Goal: Task Accomplishment & Management: Use online tool/utility

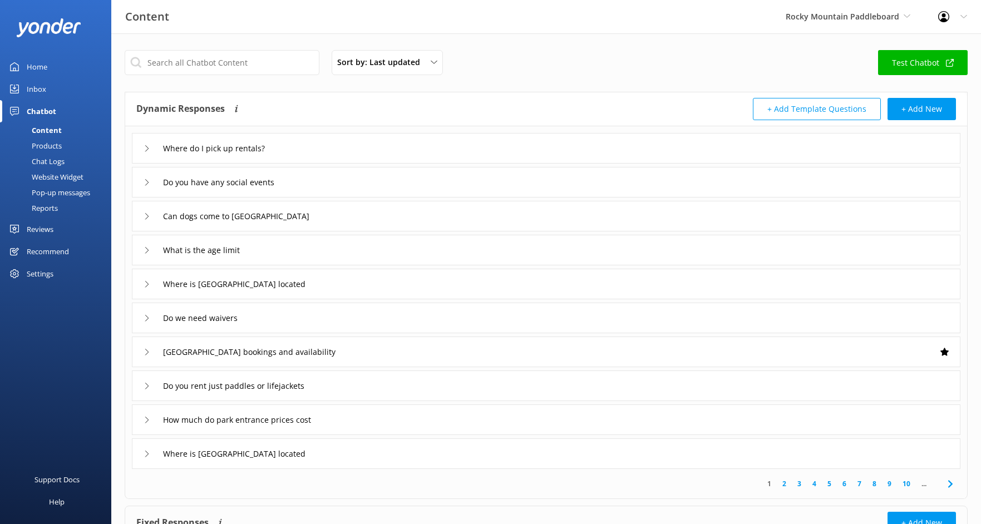
click at [21, 66] on link "Home" at bounding box center [55, 67] width 111 height 22
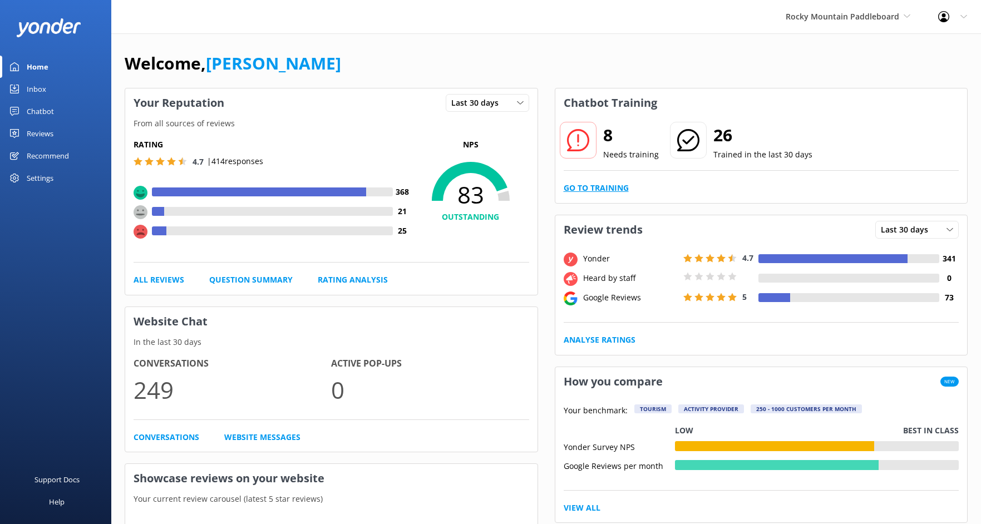
click at [577, 186] on link "Go to Training" at bounding box center [596, 188] width 65 height 12
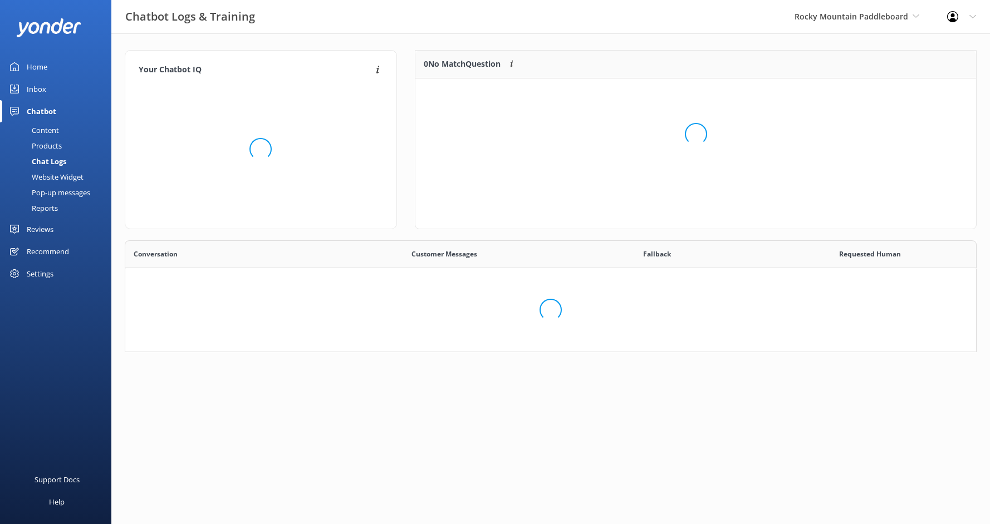
scroll to position [382, 834]
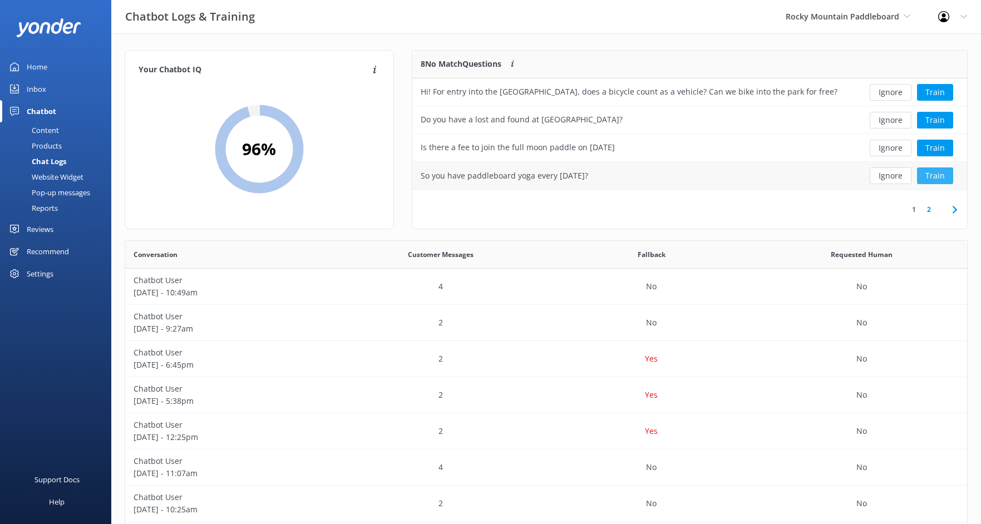
click at [945, 175] on button "Train" at bounding box center [935, 176] width 36 height 17
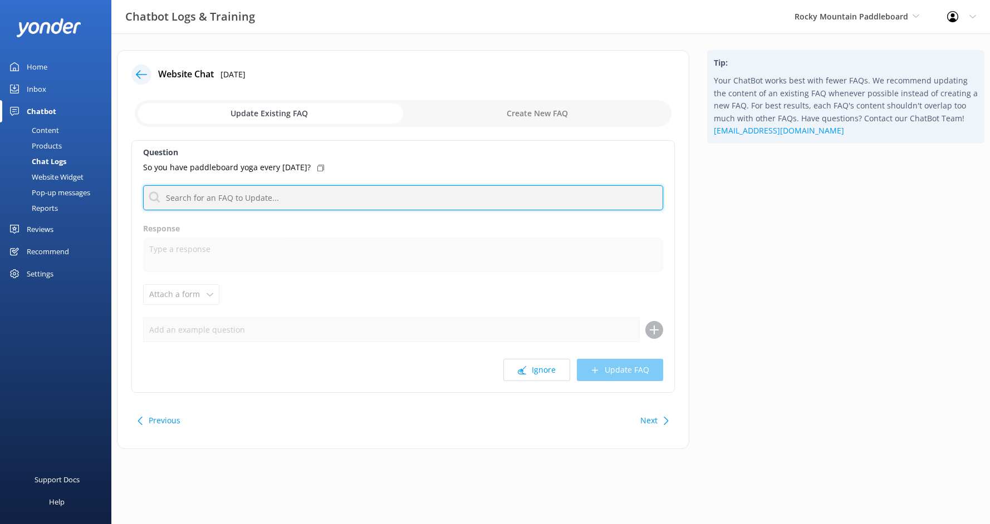
click at [355, 193] on input "text" at bounding box center [403, 197] width 520 height 25
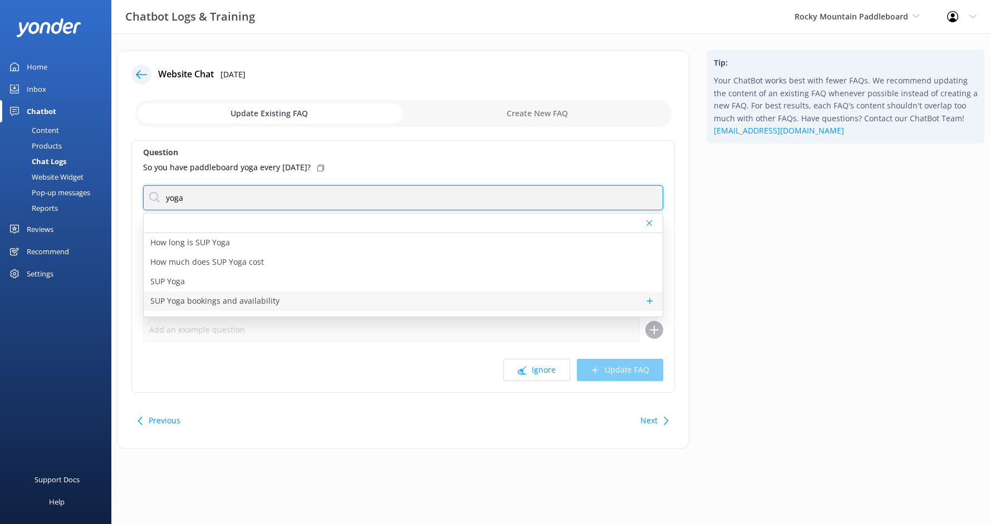
type input "yoga"
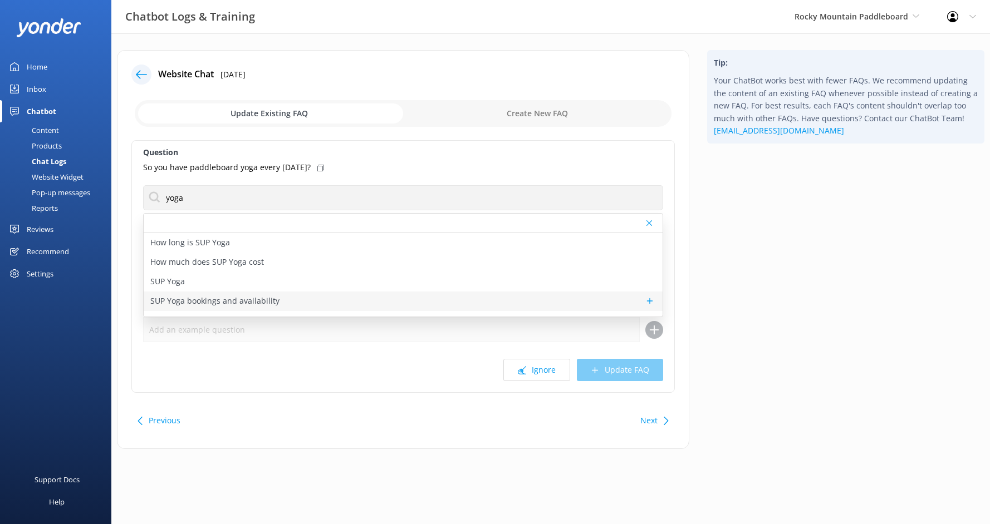
click at [343, 297] on div "SUP Yoga bookings and availability" at bounding box center [403, 301] width 519 height 19
type textarea "You can view live availability and book SUP Yoga online at [URL][DOMAIN_NAME]."
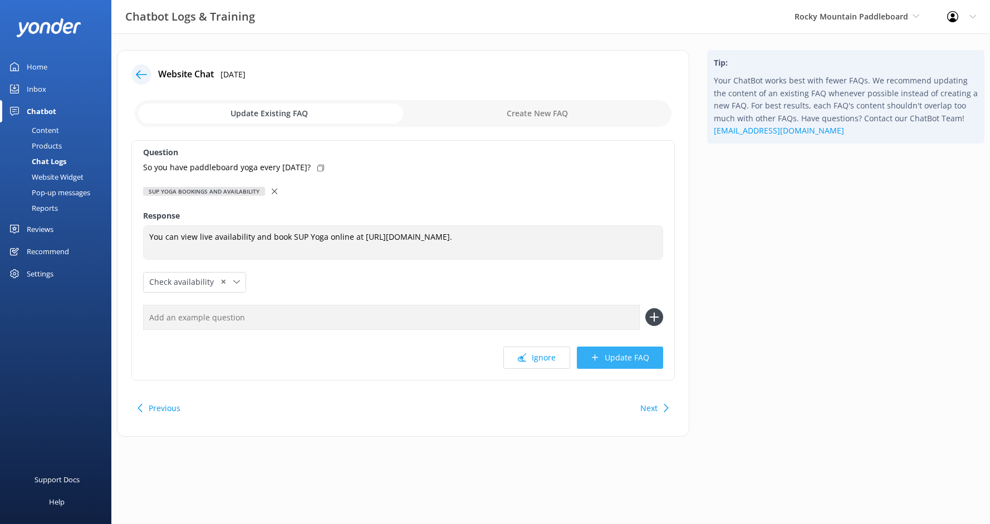
click at [610, 365] on button "Update FAQ" at bounding box center [620, 358] width 86 height 22
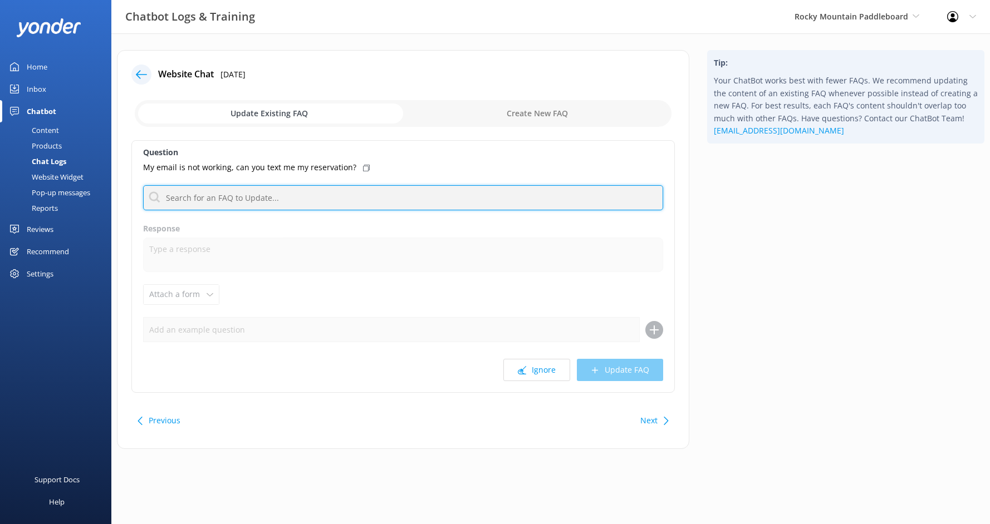
click at [351, 203] on input "text" at bounding box center [403, 197] width 520 height 25
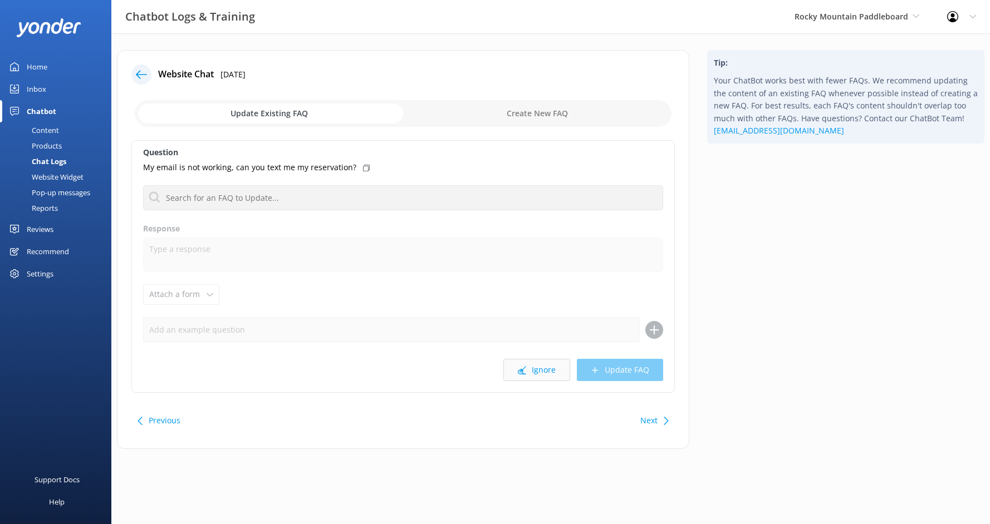
click at [547, 366] on button "Ignore" at bounding box center [536, 370] width 67 height 22
drag, startPoint x: 471, startPoint y: 217, endPoint x: 469, endPoint y: 204, distance: 13.0
click at [470, 217] on div "Question what do you need to rent watercraft How long is SUP Yoga How much does…" at bounding box center [402, 266] width 543 height 253
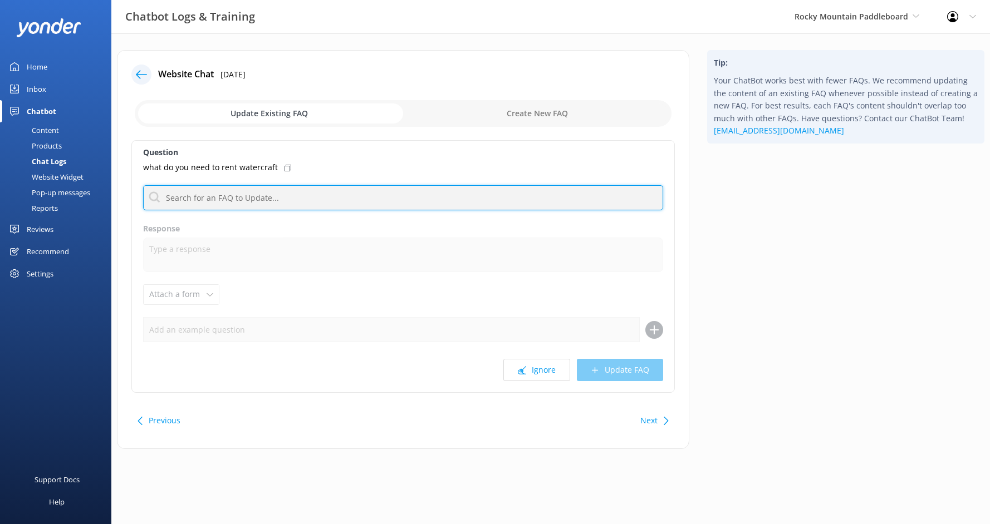
click at [469, 195] on input "text" at bounding box center [403, 197] width 520 height 25
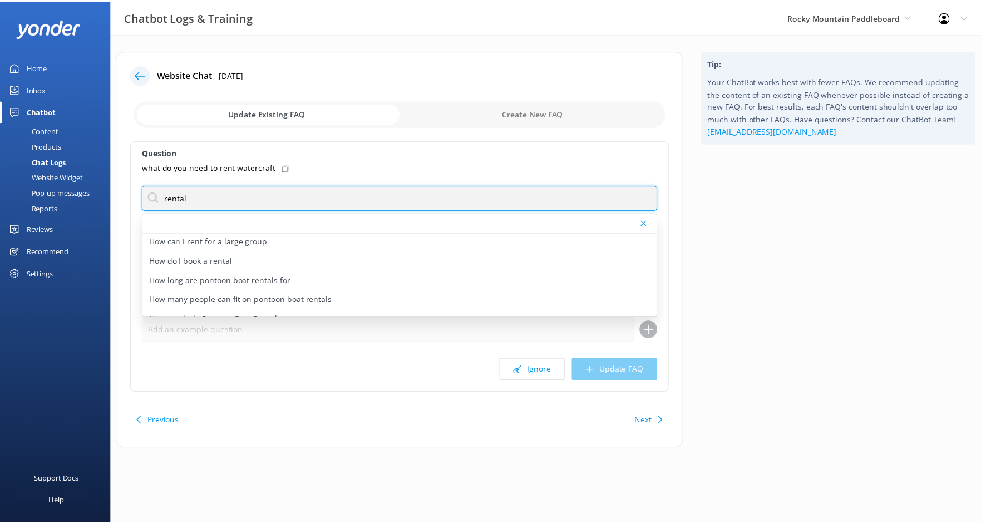
scroll to position [100, 0]
type input "rental"
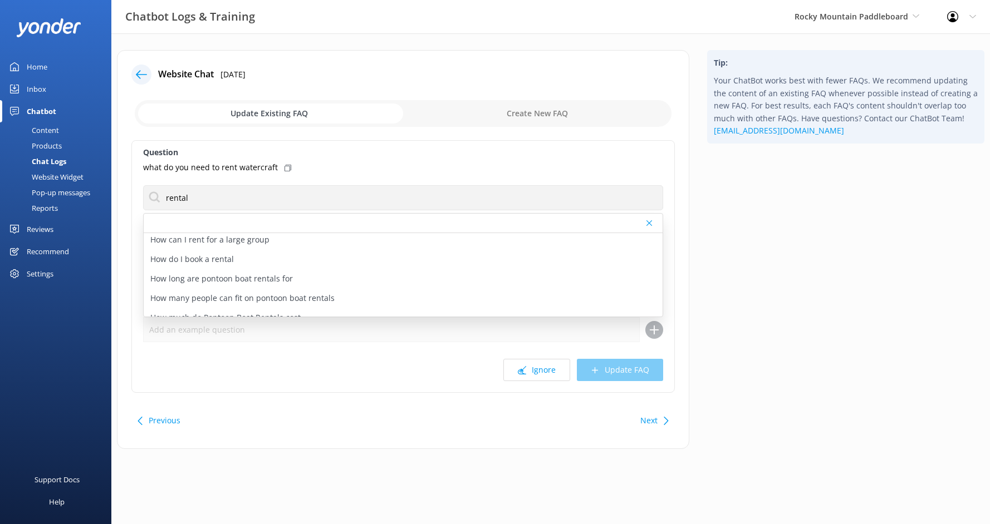
click at [365, 262] on div "How do I book a rental" at bounding box center [403, 259] width 519 height 19
type textarea "You can book a Stand Up Paddleboard, Kayak, or Canoe rental at our [GEOGRAPHIC_…"
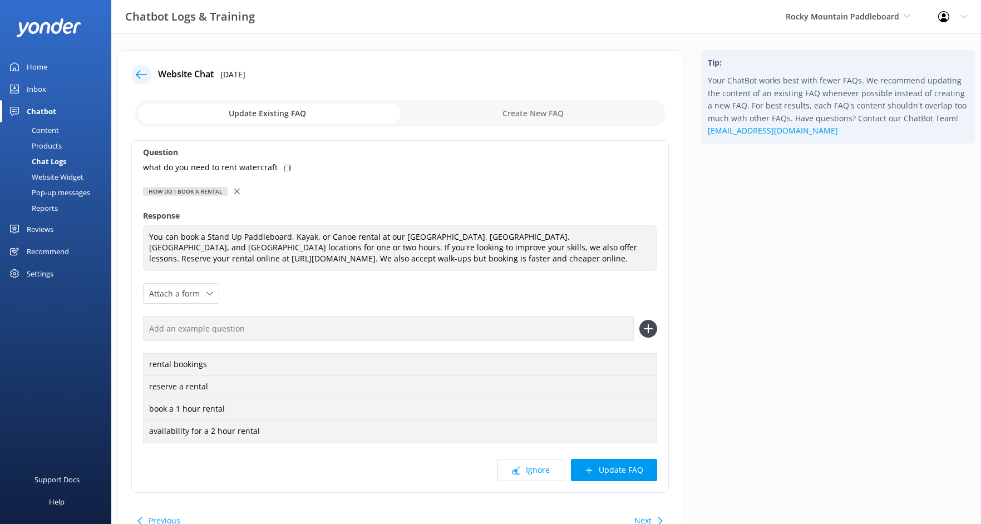
click at [602, 462] on button "Update FAQ" at bounding box center [614, 470] width 86 height 22
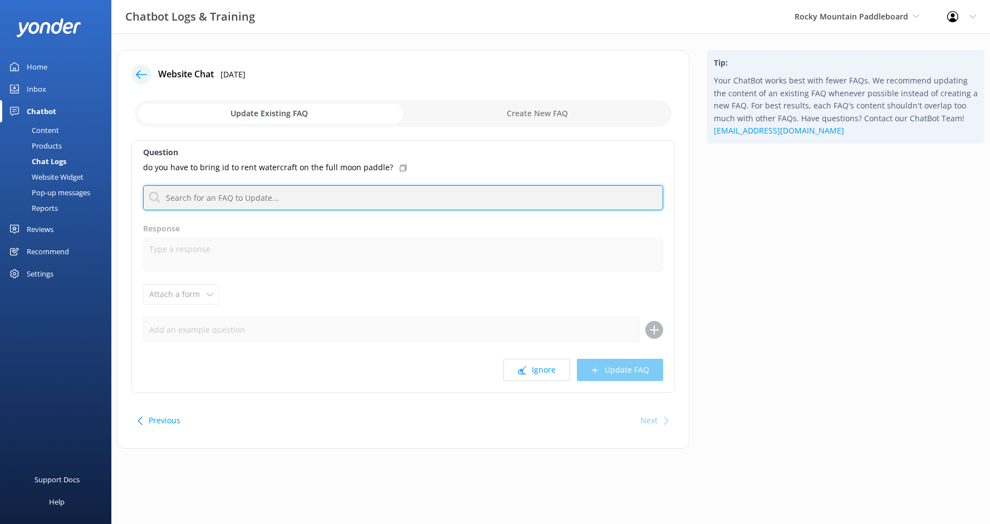
click at [371, 190] on input "text" at bounding box center [403, 197] width 520 height 25
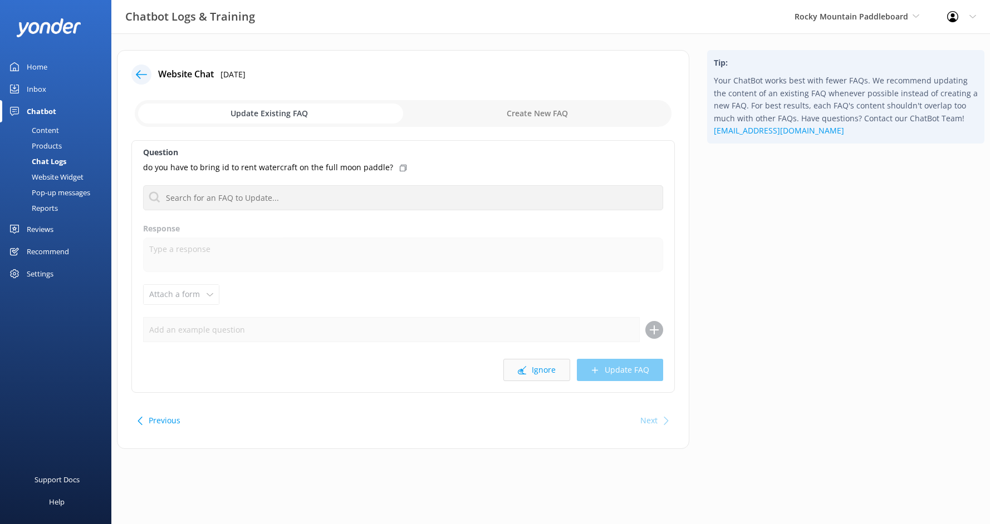
click at [530, 364] on button "Ignore" at bounding box center [536, 370] width 67 height 22
click at [541, 364] on button "Ignore" at bounding box center [536, 370] width 67 height 22
click at [547, 370] on button "Ignore" at bounding box center [536, 370] width 67 height 22
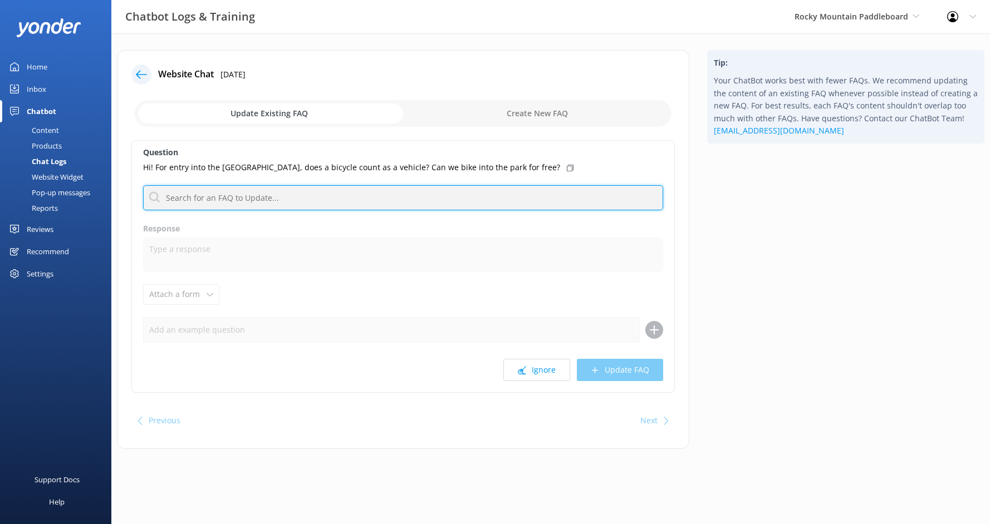
click at [251, 195] on input "text" at bounding box center [403, 197] width 520 height 25
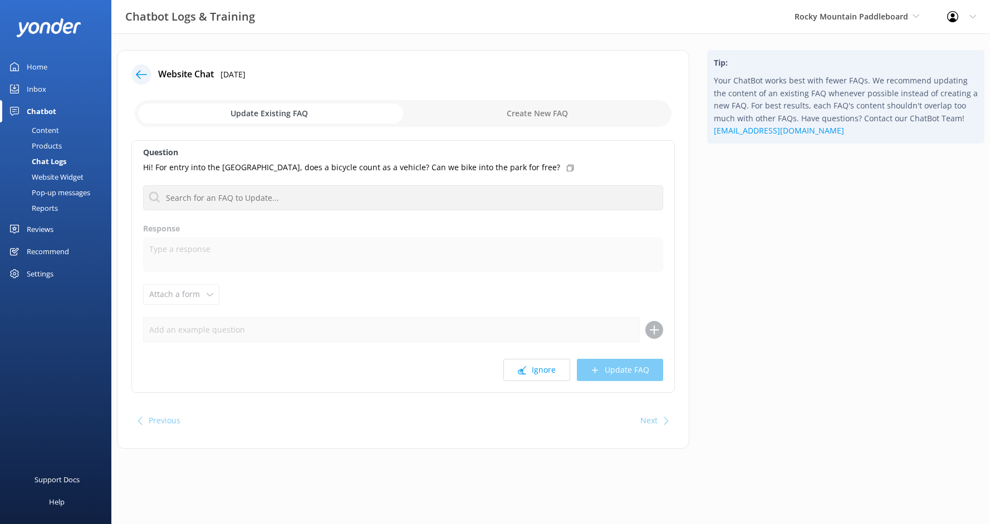
click at [132, 68] on div at bounding box center [144, 75] width 27 height 20
click at [136, 71] on icon at bounding box center [141, 74] width 11 height 11
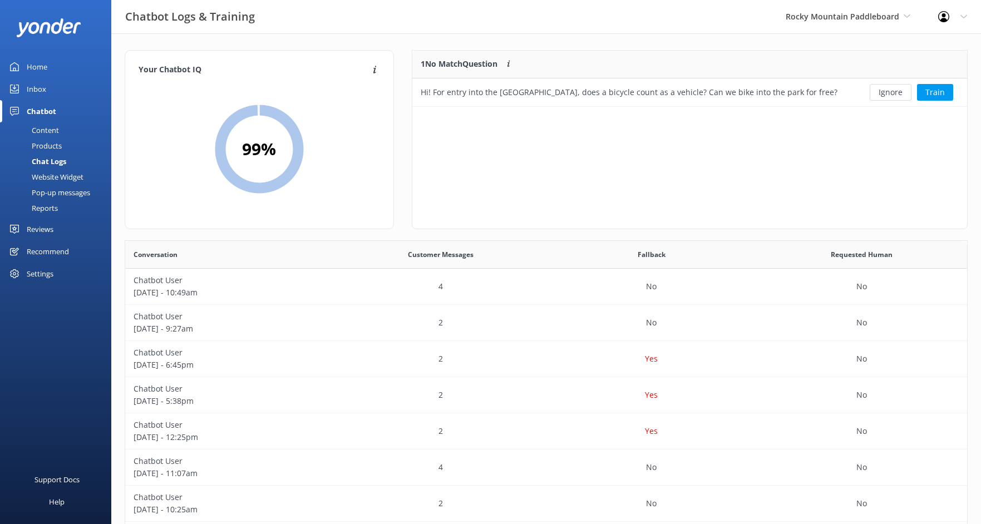
scroll to position [48, 547]
click at [55, 68] on link "Home" at bounding box center [55, 67] width 111 height 22
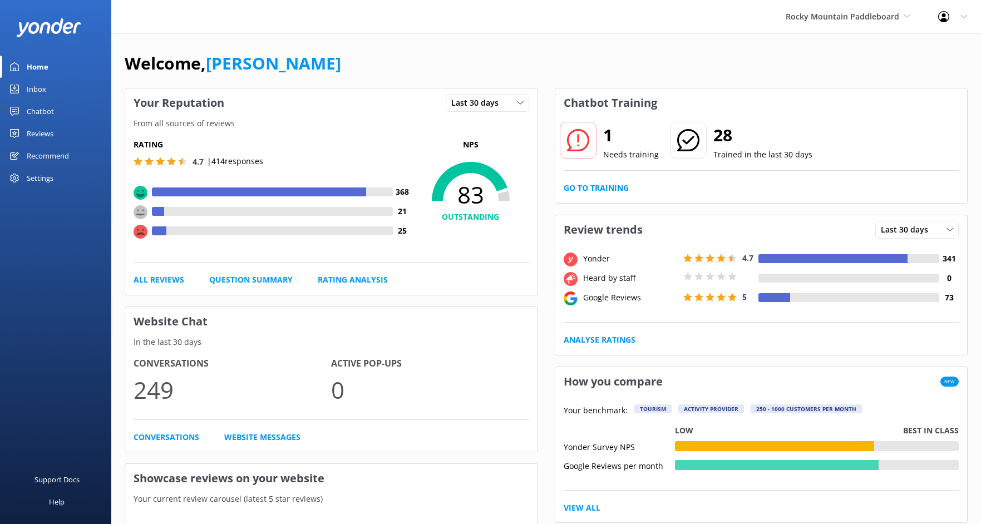
click at [187, 282] on div "All Reviews Question Summary Rating Analysis" at bounding box center [332, 280] width 396 height 12
click at [176, 282] on link "All Reviews" at bounding box center [159, 280] width 51 height 12
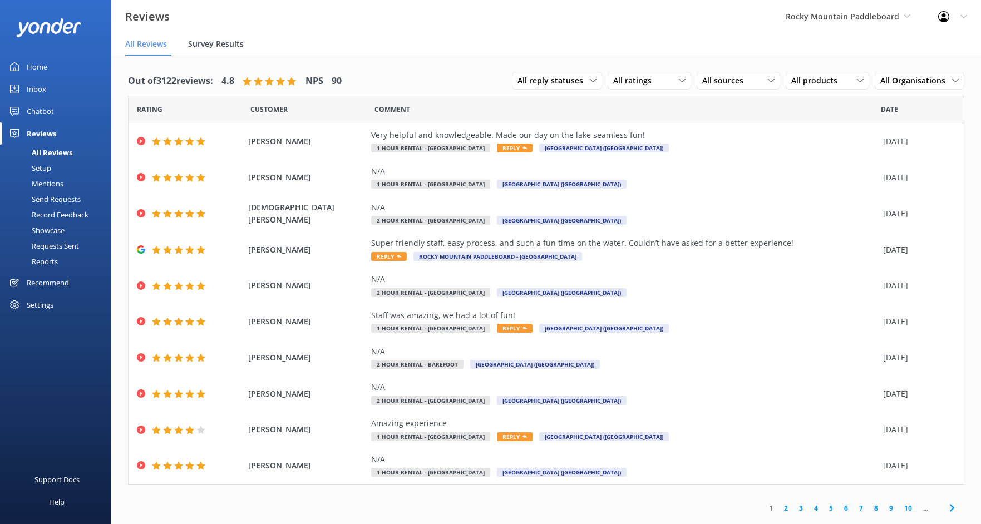
click at [202, 41] on span "Survey Results" at bounding box center [216, 43] width 56 height 11
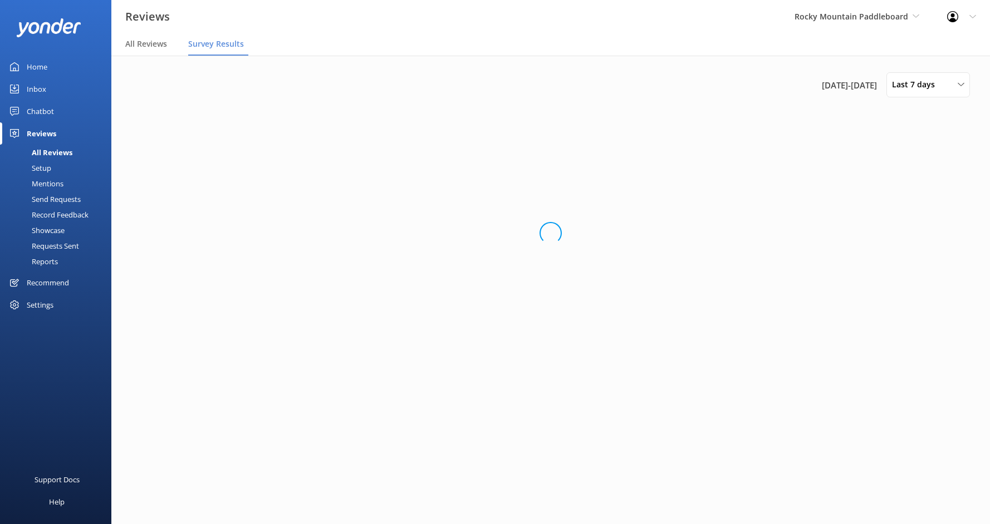
click at [114, 53] on nav "All Reviews Survey Results" at bounding box center [550, 44] width 878 height 22
click at [55, 263] on div "Reports" at bounding box center [32, 262] width 51 height 16
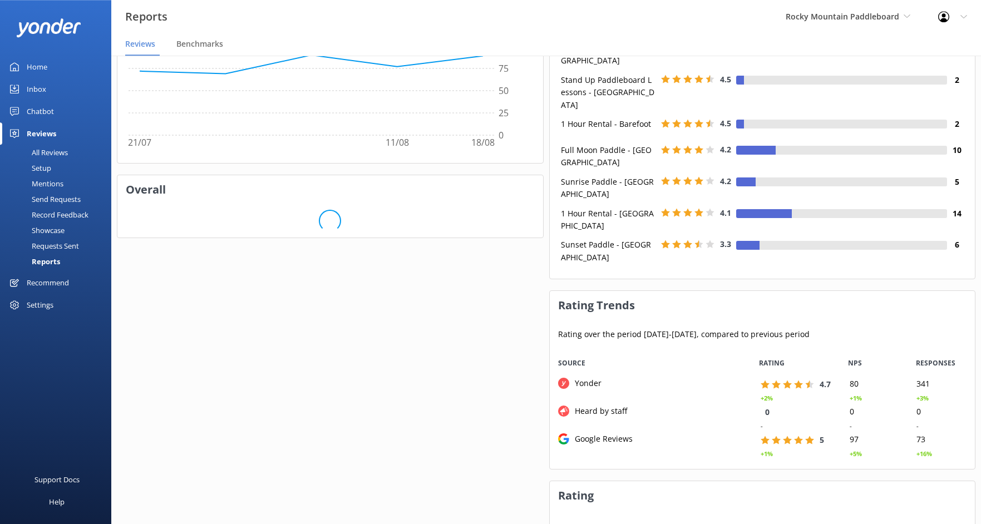
scroll to position [802, 0]
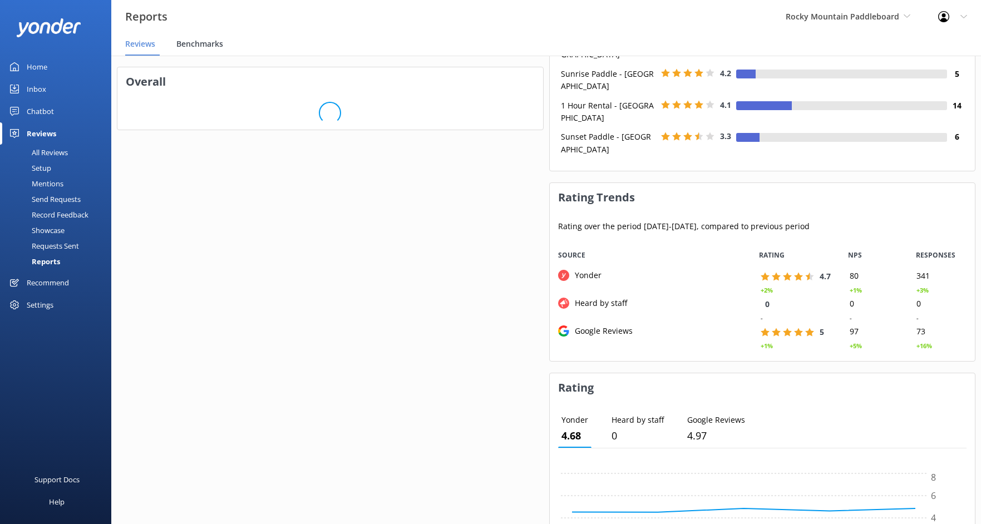
click at [206, 37] on div "Benchmarks" at bounding box center [201, 44] width 51 height 22
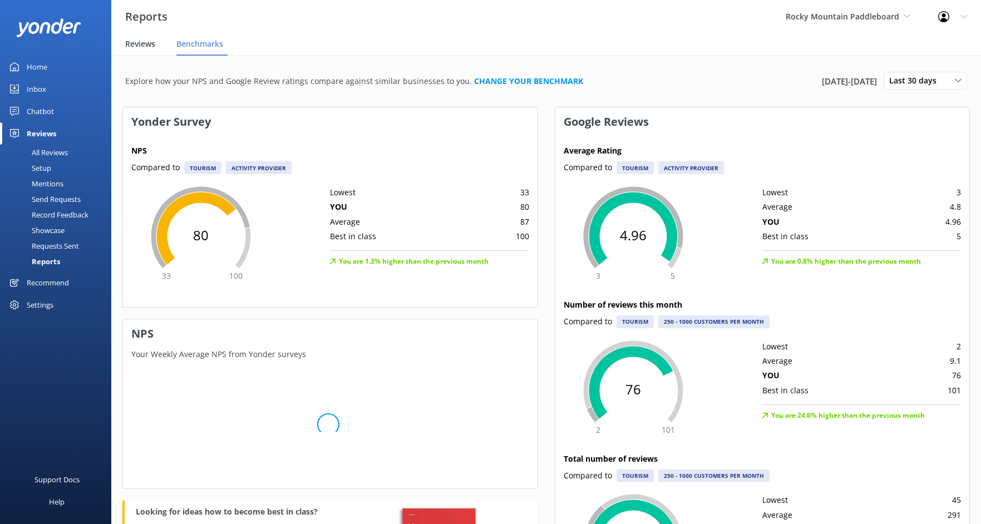
click at [145, 43] on span "Reviews" at bounding box center [140, 43] width 30 height 11
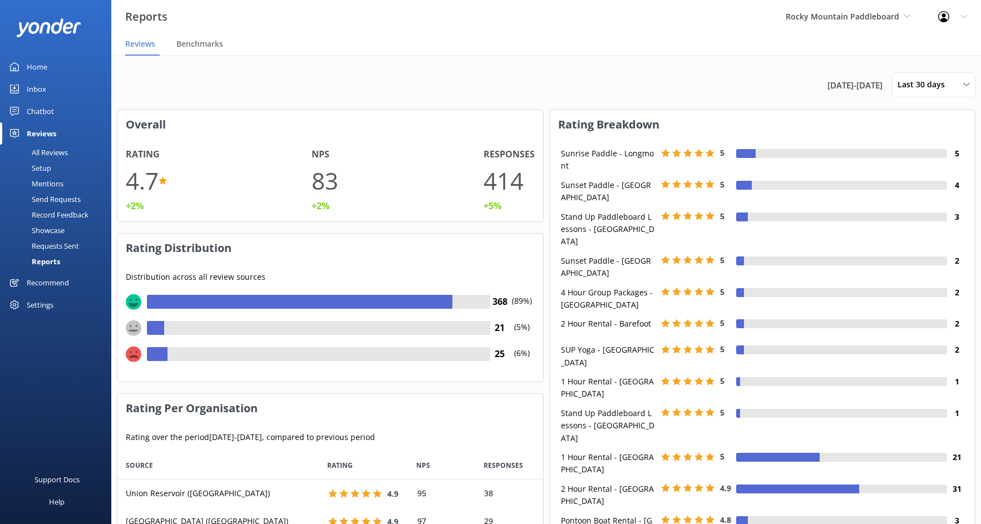
click at [63, 61] on link "Home" at bounding box center [55, 67] width 111 height 22
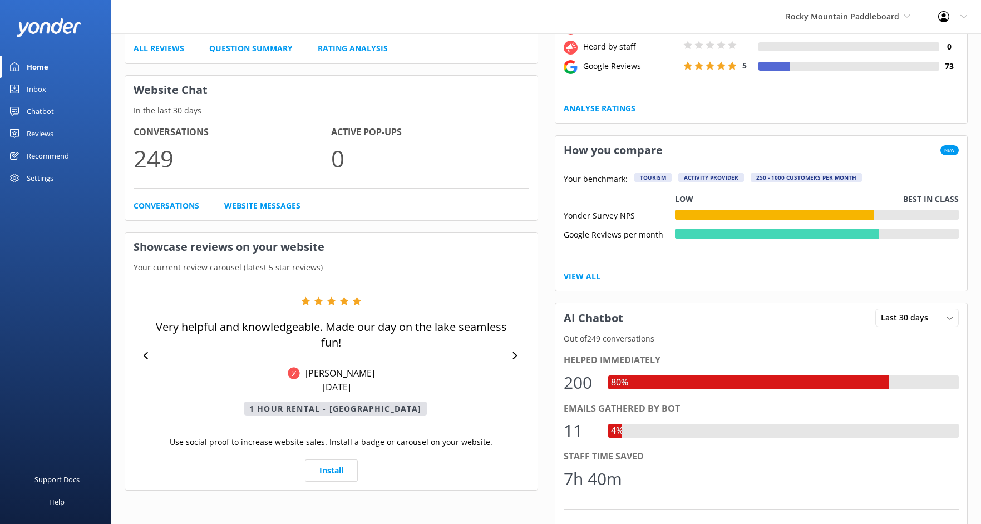
scroll to position [53, 0]
